Goal: Check status: Check status

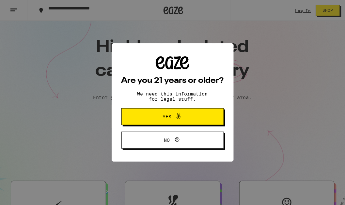
click at [184, 117] on span "Yes" at bounding box center [173, 116] width 50 height 8
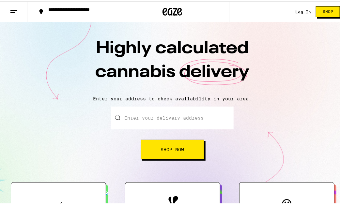
click at [299, 10] on link "Log In" at bounding box center [303, 10] width 16 height 4
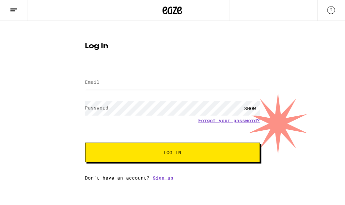
click at [128, 78] on input "Email" at bounding box center [172, 82] width 175 height 15
type input "[EMAIL_ADDRESS][DOMAIN_NAME]"
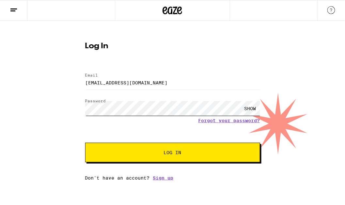
click at [85, 143] on button "Log In" at bounding box center [172, 153] width 175 height 20
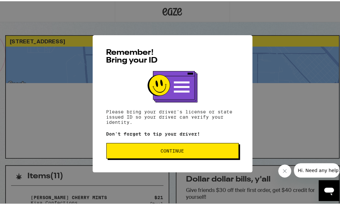
click at [197, 152] on span "Continue" at bounding box center [172, 149] width 121 height 5
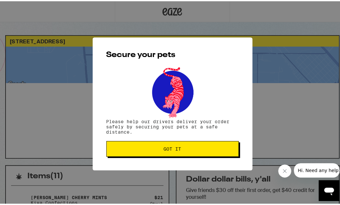
click at [196, 149] on span "Got it" at bounding box center [172, 147] width 121 height 5
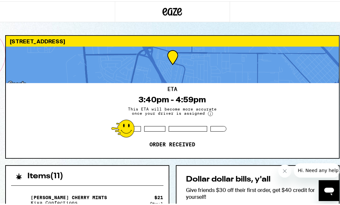
click at [208, 111] on circle at bounding box center [210, 112] width 5 height 5
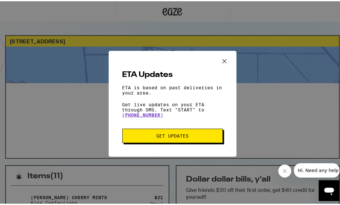
click at [221, 57] on icon "Close ETA information modal" at bounding box center [224, 60] width 10 height 10
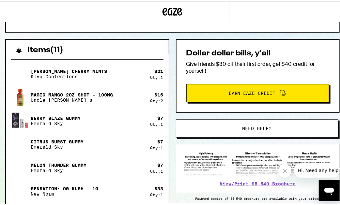
scroll to position [28, 0]
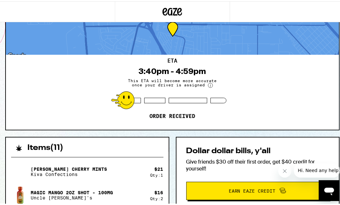
click at [208, 84] on circle at bounding box center [210, 84] width 5 height 5
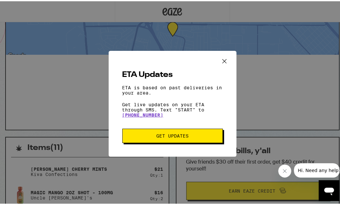
click at [223, 57] on icon "Close ETA information modal" at bounding box center [224, 60] width 10 height 10
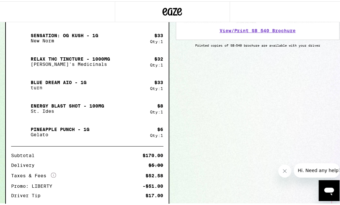
scroll to position [322, 0]
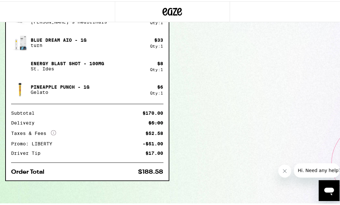
click at [191, 113] on div "Items ( 11 ) [PERSON_NAME] Cherry Mints Kiva Confections $ 21 Qty: 1 Magic Mang…" at bounding box center [172, 24] width 334 height 364
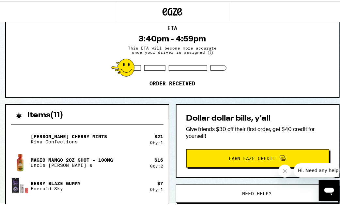
scroll to position [0, 0]
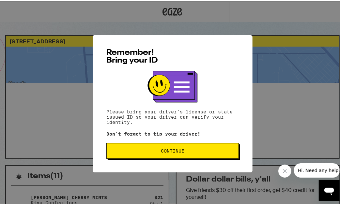
click at [137, 154] on button "Continue" at bounding box center [172, 150] width 132 height 16
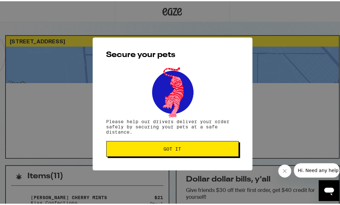
click at [137, 154] on button "Got it" at bounding box center [172, 148] width 132 height 16
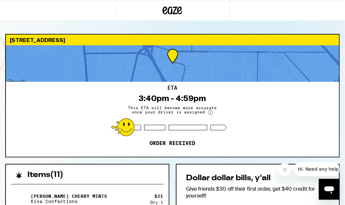
click at [88, 123] on div "ETA 3:40pm - 4:59pm This ETA will become more accurate once your driver is assi…" at bounding box center [172, 119] width 333 height 75
click at [187, 111] on span "This ETA will become more accurate once your driver is assigned" at bounding box center [173, 110] width 98 height 9
click at [210, 111] on circle at bounding box center [210, 112] width 5 height 5
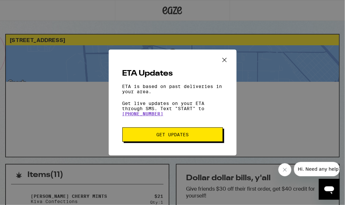
click at [223, 60] on icon "Close ETA information modal" at bounding box center [224, 60] width 4 height 4
